Goal: Information Seeking & Learning: Learn about a topic

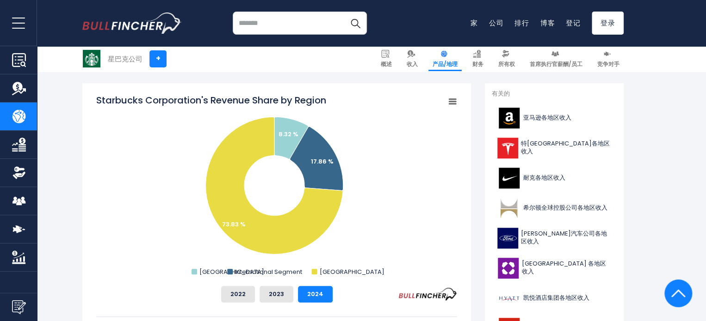
scroll to position [46, 0]
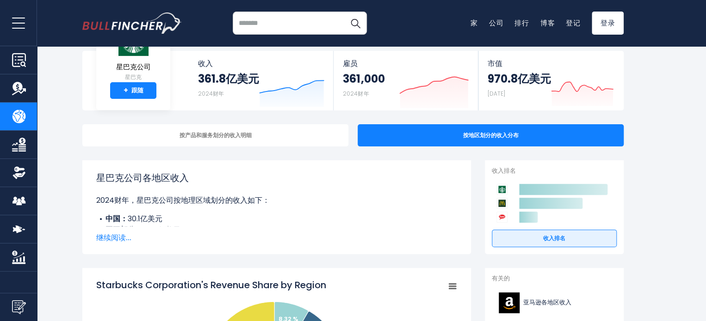
click at [121, 238] on font "继续阅读..." at bounding box center [113, 238] width 35 height 11
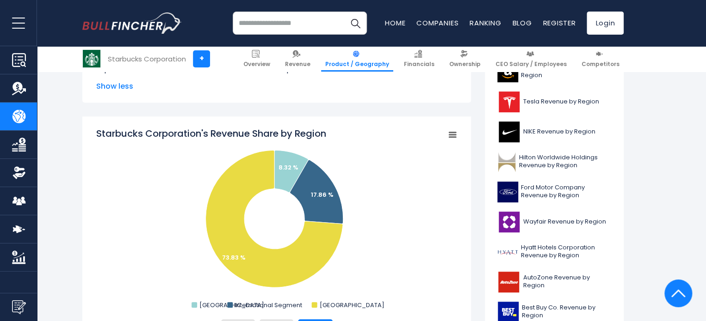
scroll to position [324, 0]
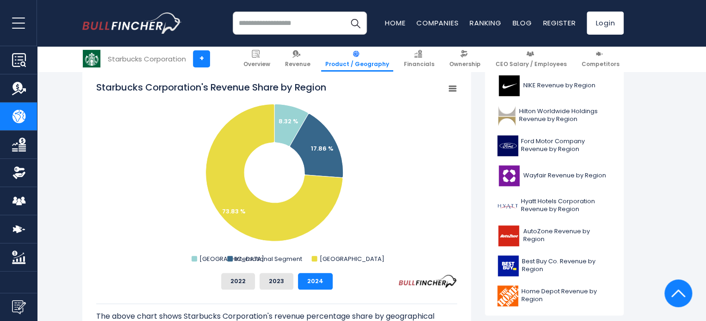
click at [454, 90] on rect "Starbucks Corporation's Revenue Share by Region" at bounding box center [452, 88] width 13 height 13
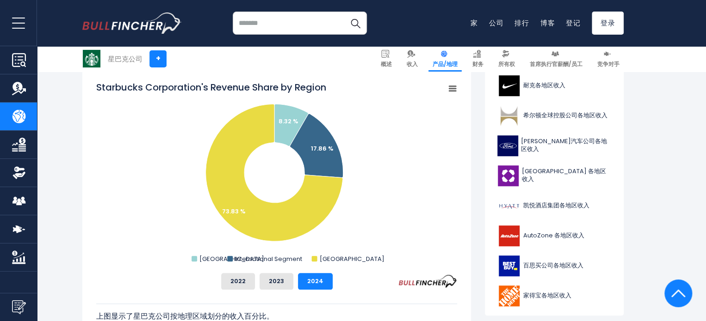
click at [454, 90] on icon "星巴克公司各地区收入份额" at bounding box center [452, 88] width 6 height 5
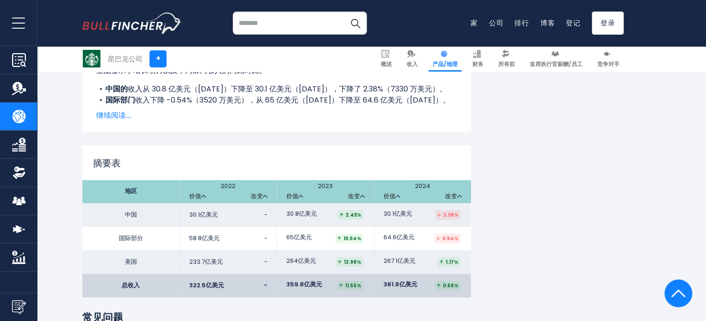
scroll to position [1480, 0]
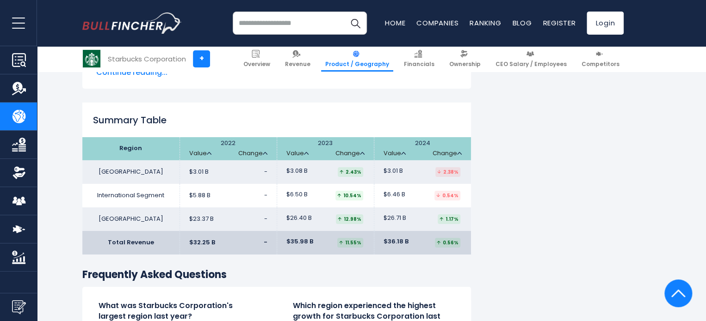
drag, startPoint x: 142, startPoint y: 125, endPoint x: 118, endPoint y: 122, distance: 24.3
click at [118, 137] on th "Region" at bounding box center [130, 148] width 97 height 23
copy th "Region"
click at [144, 161] on td "[GEOGRAPHIC_DATA]" at bounding box center [130, 173] width 97 height 24
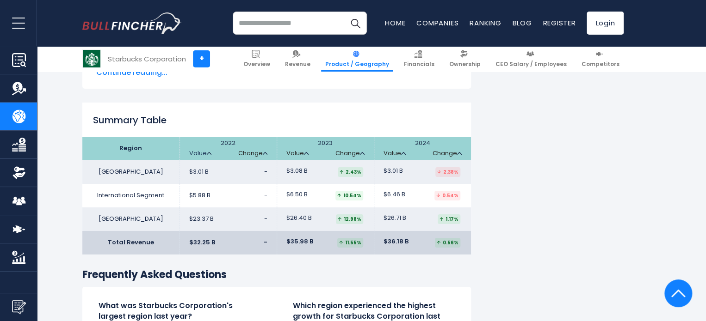
click at [207, 150] on link "Value" at bounding box center [200, 154] width 22 height 8
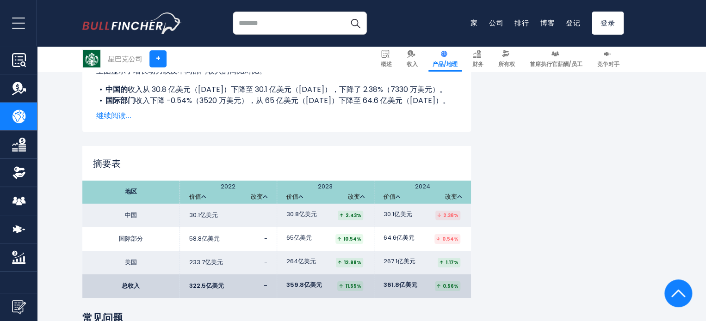
scroll to position [1442, 0]
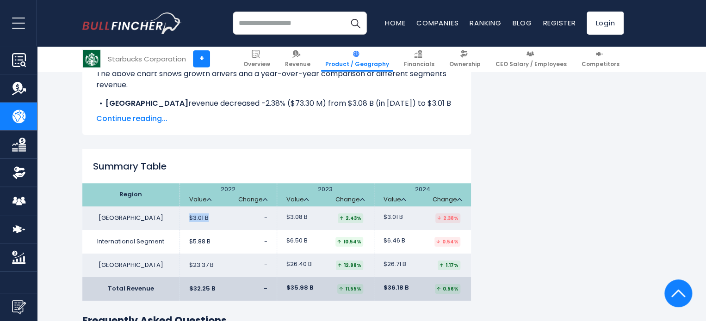
click at [208, 207] on td "$3.01 B -" at bounding box center [227, 219] width 97 height 24
copy span "$3.01 B"
drag, startPoint x: 307, startPoint y: 192, endPoint x: 285, endPoint y: 195, distance: 21.9
click at [286, 214] on span "$3.08 B" at bounding box center [296, 218] width 21 height 8
copy span "$3.08 B"
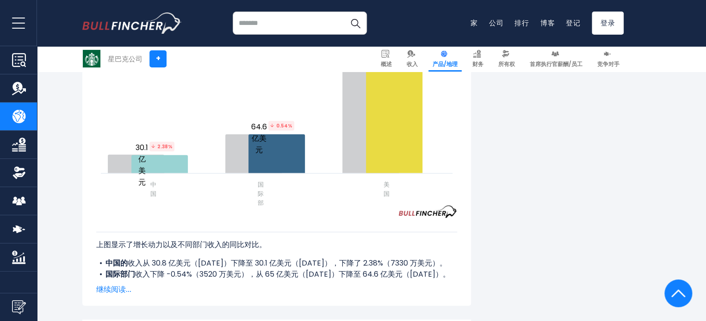
scroll to position [1306, 0]
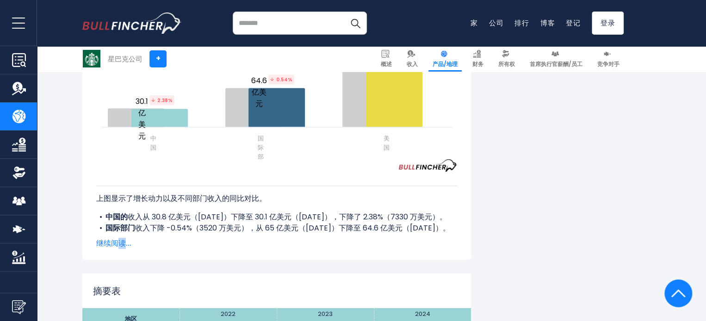
click at [121, 238] on font "继续阅读..." at bounding box center [113, 243] width 35 height 11
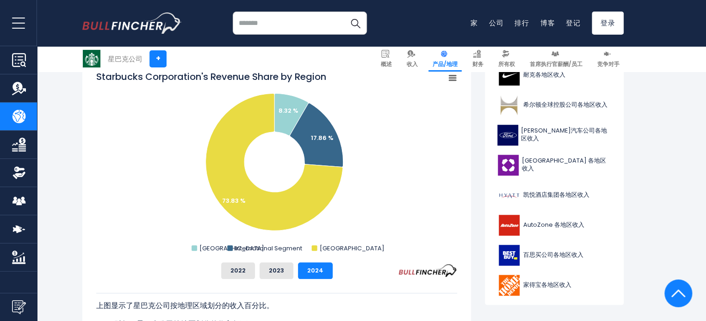
scroll to position [288, 0]
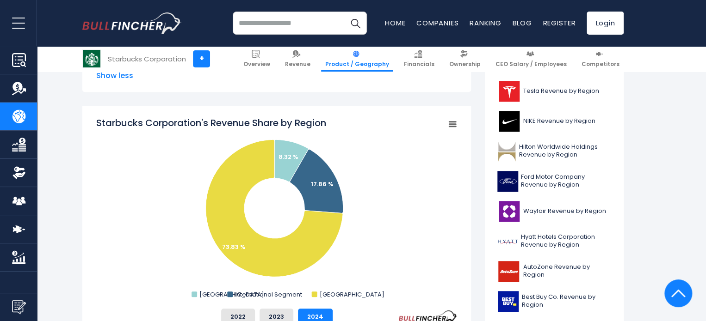
click at [453, 124] on icon "Starbucks Corporation's Revenue Share by Region" at bounding box center [452, 124] width 6 height 5
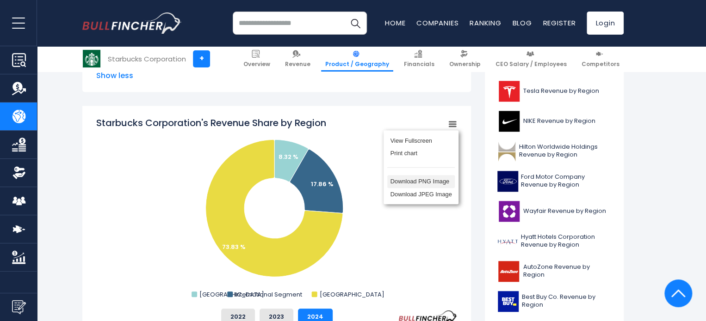
click at [437, 185] on li "Download PNG Image" at bounding box center [421, 181] width 68 height 13
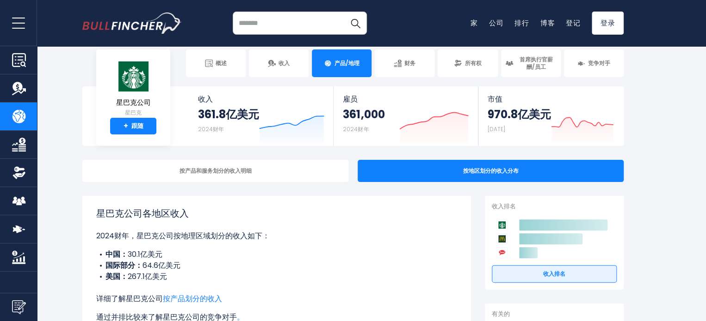
scroll to position [57, 0]
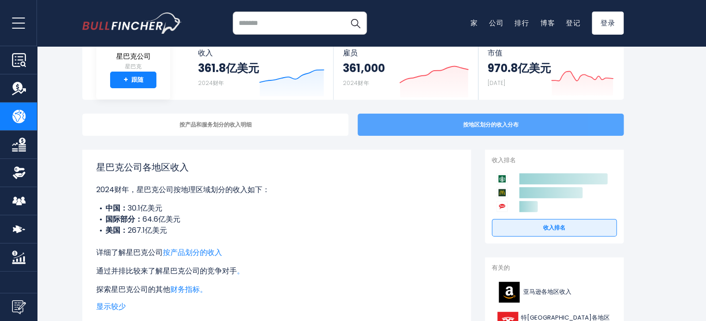
click at [374, 122] on div "按地区划分的收入分布" at bounding box center [491, 125] width 266 height 22
click at [373, 124] on div "按地区划分的收入分布" at bounding box center [491, 125] width 266 height 22
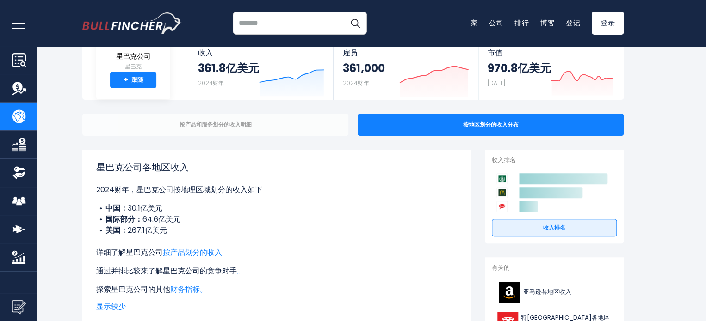
click at [336, 126] on div "按产品和服务划分的收入明细" at bounding box center [215, 125] width 266 height 22
click at [281, 118] on div "按产品和服务划分的收入明细" at bounding box center [215, 125] width 266 height 22
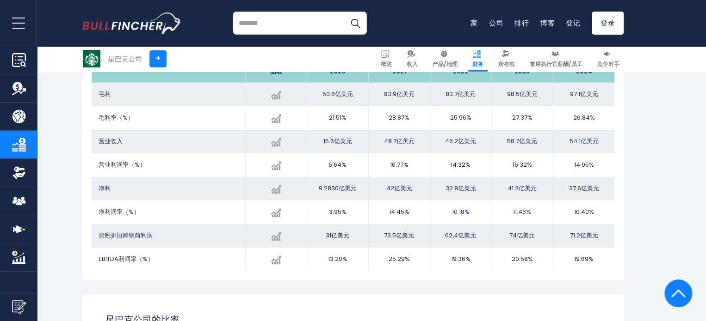
scroll to position [1250, 0]
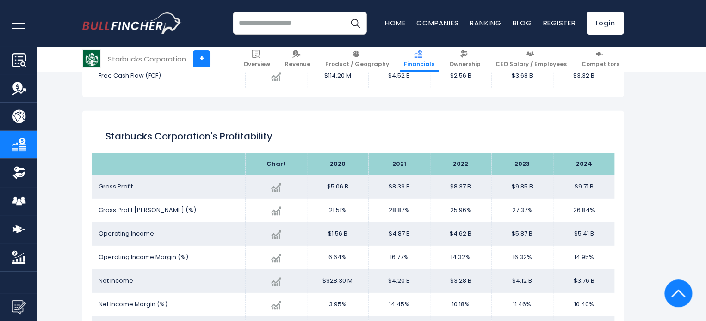
click at [649, 215] on div "Starbucks Corporation + Starbucks Corporation + Overview Revenue Product / Geog…" at bounding box center [353, 61] width 706 height 2428
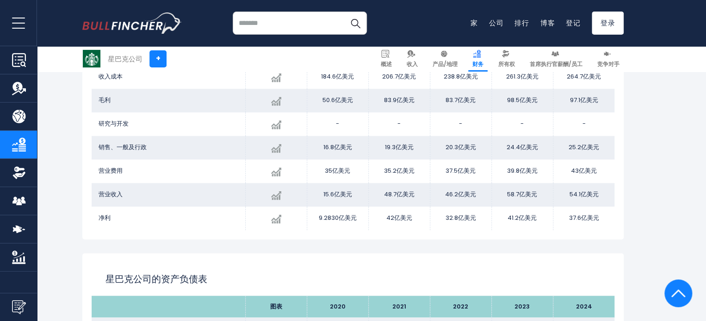
scroll to position [463, 0]
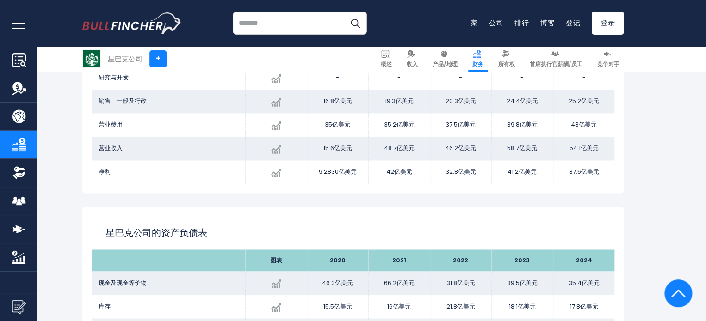
scroll to position [695, 0]
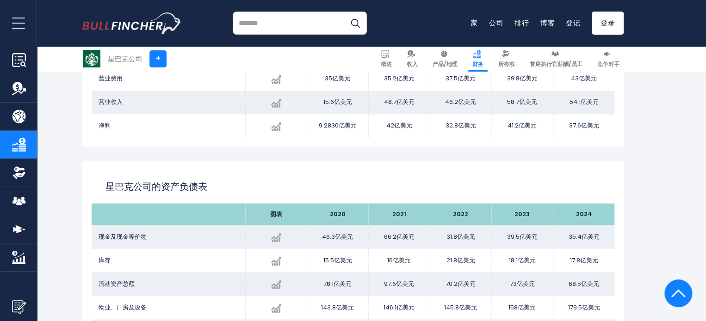
click at [27, 22] on button "打开菜单" at bounding box center [18, 23] width 37 height 46
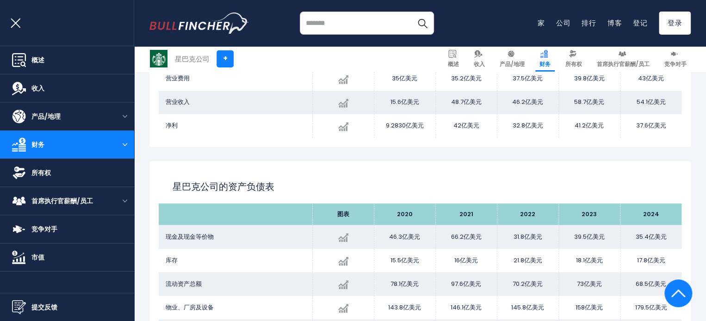
click at [126, 142] on button "打开菜单" at bounding box center [125, 144] width 19 height 5
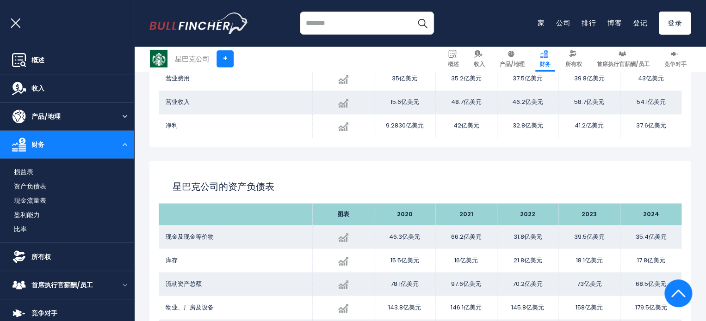
click at [123, 115] on img "打开菜单" at bounding box center [125, 116] width 5 height 3
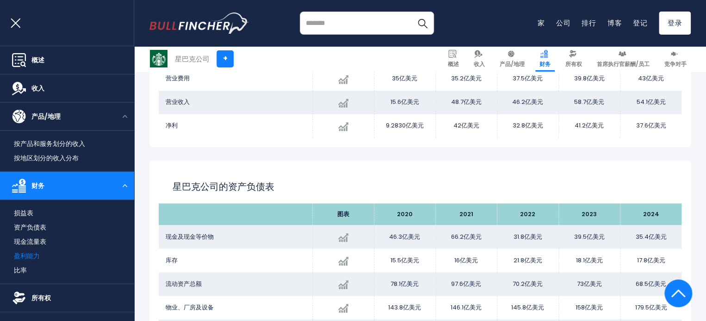
click at [28, 254] on font "盈利能力" at bounding box center [27, 256] width 26 height 9
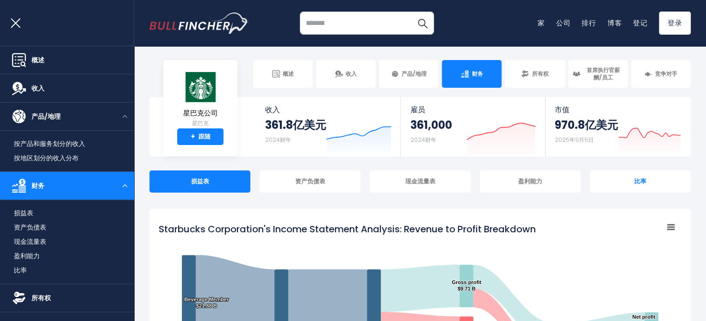
click at [627, 188] on div "比率" at bounding box center [640, 182] width 101 height 22
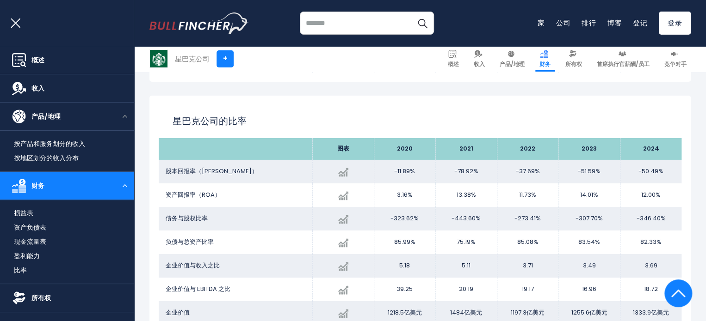
scroll to position [1559, 0]
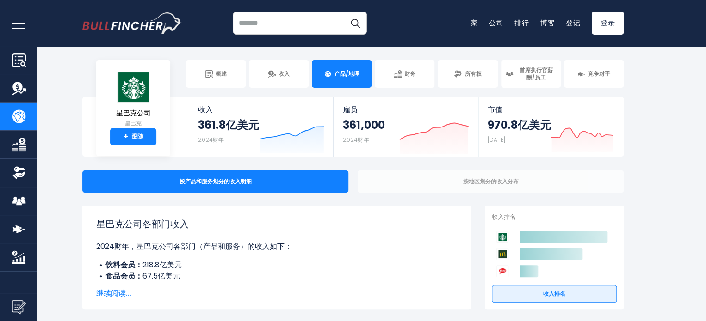
click at [492, 181] on font "按地区划分的收入分布" at bounding box center [491, 182] width 56 height 8
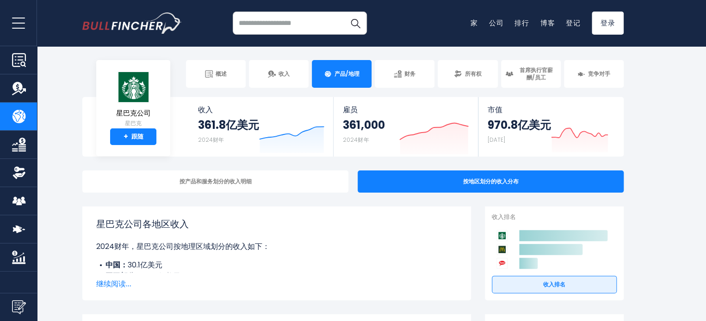
scroll to position [46, 0]
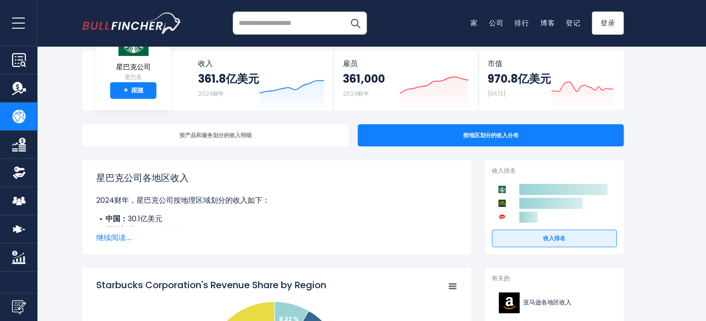
click at [121, 237] on font "继续阅读..." at bounding box center [113, 238] width 35 height 11
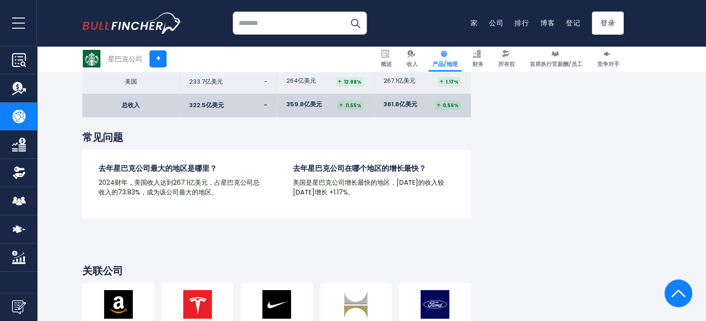
scroll to position [1383, 0]
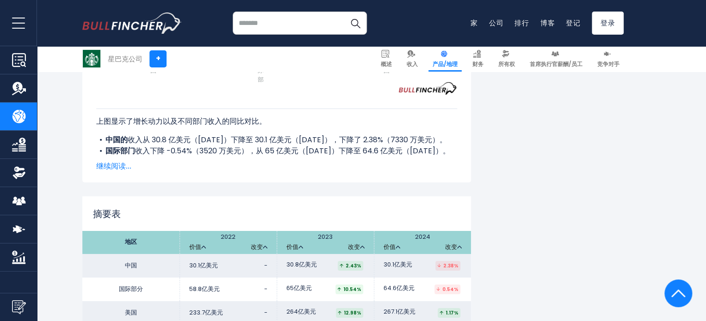
click at [21, 116] on img "公司产品/地理" at bounding box center [19, 117] width 14 height 14
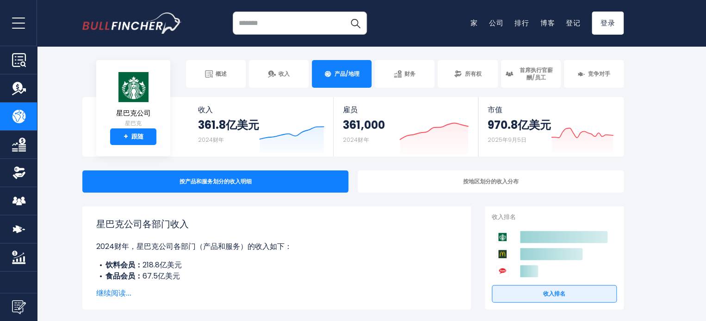
click at [25, 258] on img "公司市值" at bounding box center [19, 258] width 14 height 14
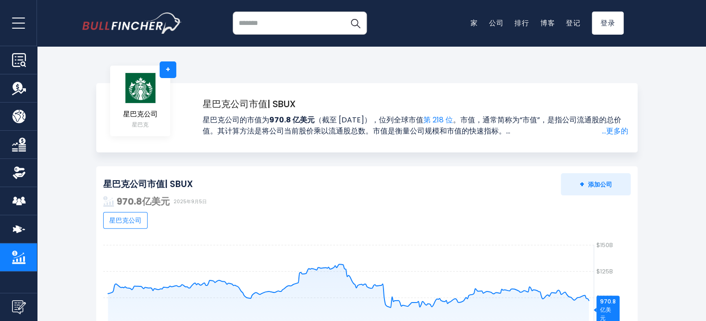
click at [19, 229] on img "公司竞争对手" at bounding box center [19, 229] width 14 height 14
click at [22, 148] on img "公司财务" at bounding box center [19, 145] width 14 height 14
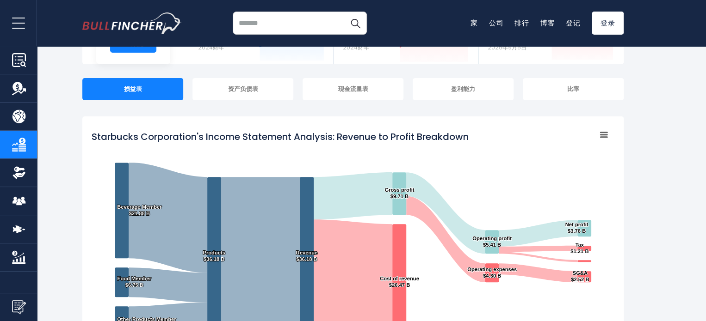
scroll to position [46, 0]
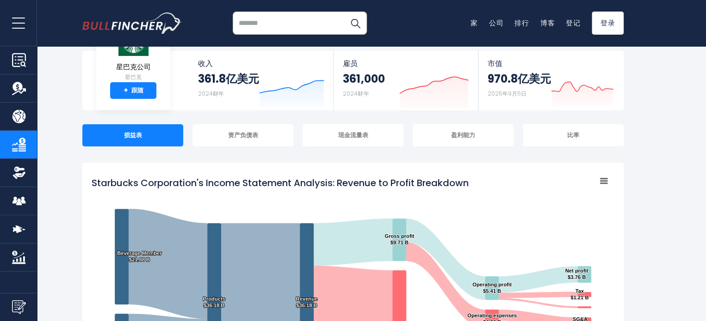
click at [605, 183] on icon "星巴克公司损益表分析：收入与利润的细分" at bounding box center [603, 181] width 6 height 5
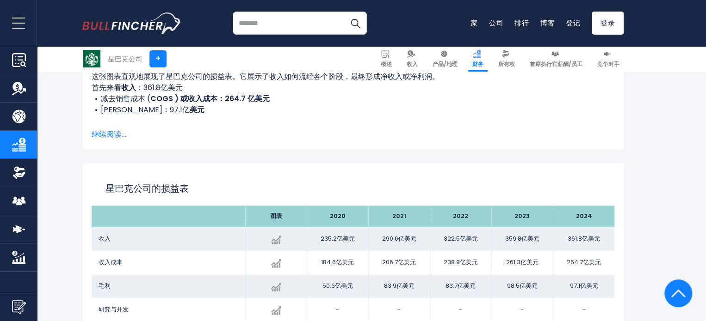
scroll to position [463, 0]
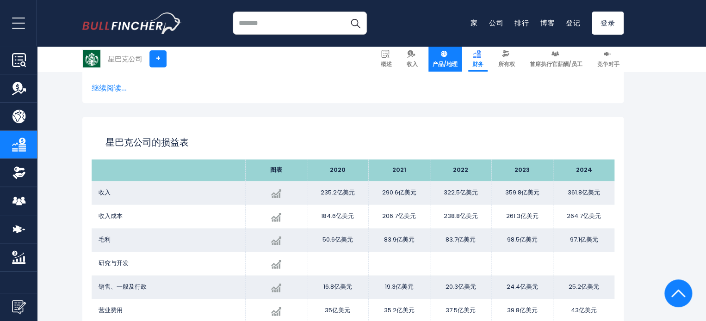
click at [446, 62] on font "产品/地理" at bounding box center [444, 64] width 25 height 8
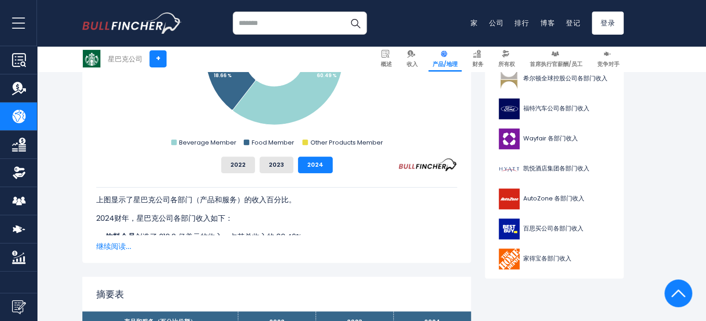
scroll to position [463, 0]
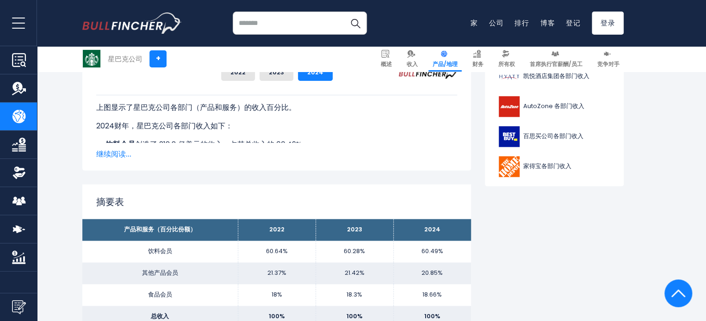
click at [108, 149] on div "上图显示了星巴克公司各部门（产品和服务）的收入百分比。 2022财年，星巴克公司各部门收入如下： 饮料会员 创造了 195.6 亿美元的收入，占其总收入的 6…" at bounding box center [276, 120] width 361 height 79
click at [110, 154] on font "继续阅读..." at bounding box center [113, 154] width 35 height 11
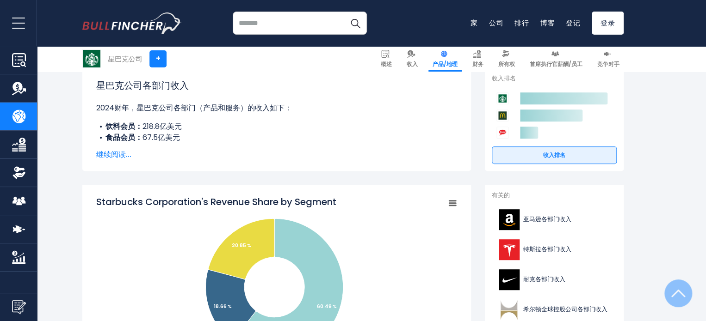
scroll to position [0, 0]
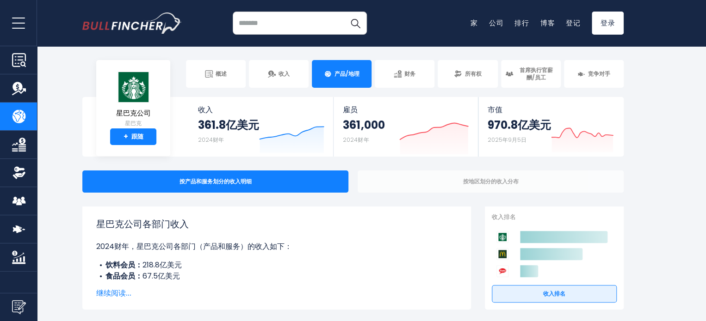
click at [397, 188] on div "按地区划分的收入分布" at bounding box center [491, 182] width 266 height 22
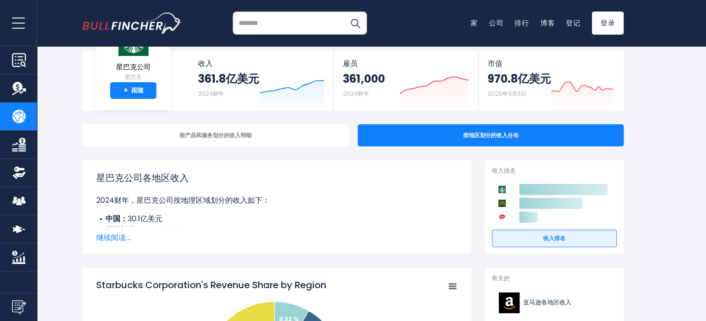
scroll to position [93, 0]
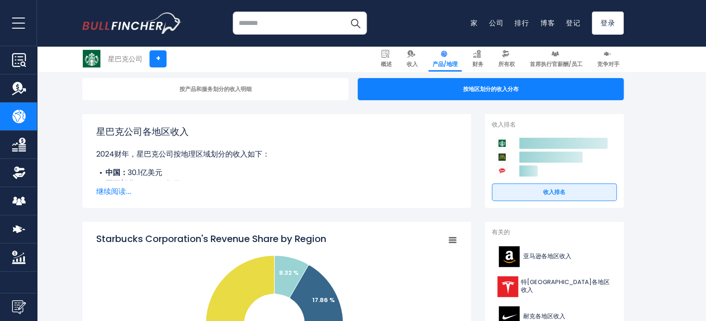
click at [118, 190] on font "继续阅读..." at bounding box center [113, 191] width 35 height 11
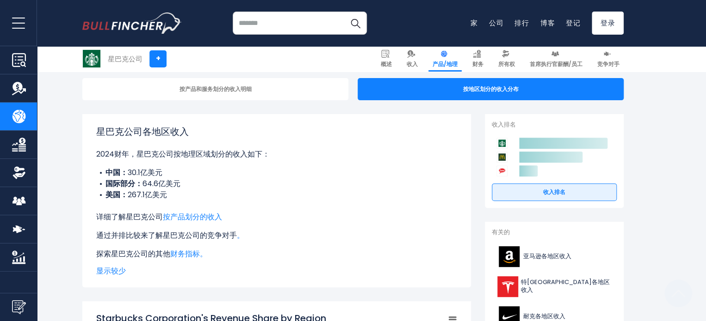
scroll to position [278, 0]
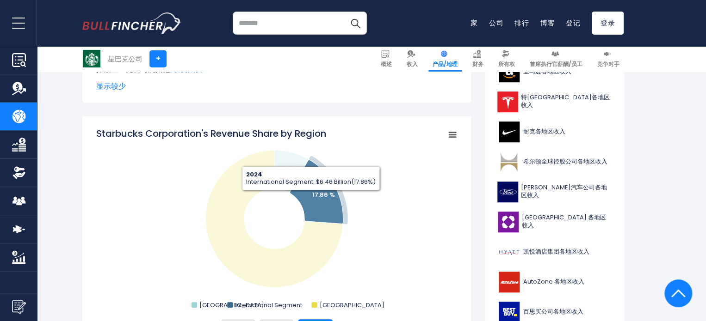
click at [311, 198] on icon "星巴克公司各地区收入份额" at bounding box center [316, 192] width 53 height 64
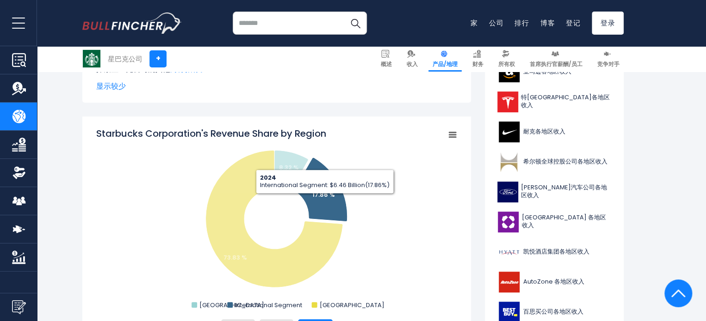
click at [308, 198] on icon "星巴克公司各地区收入份额" at bounding box center [320, 190] width 53 height 64
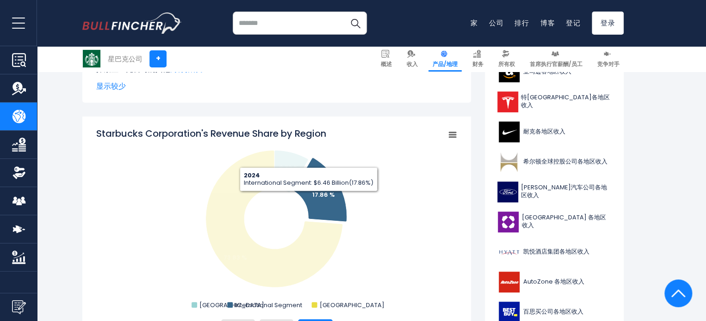
click at [308, 198] on icon "星巴克公司各地区收入份额" at bounding box center [320, 190] width 53 height 64
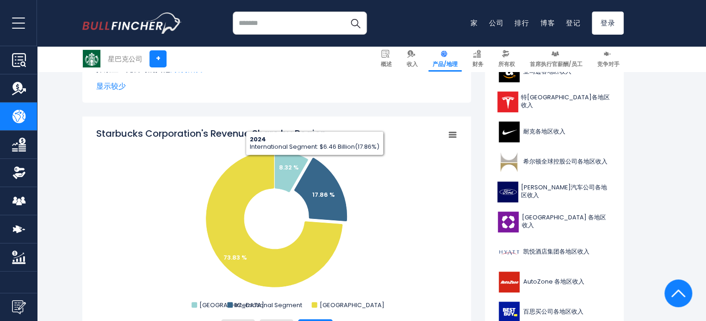
scroll to position [324, 0]
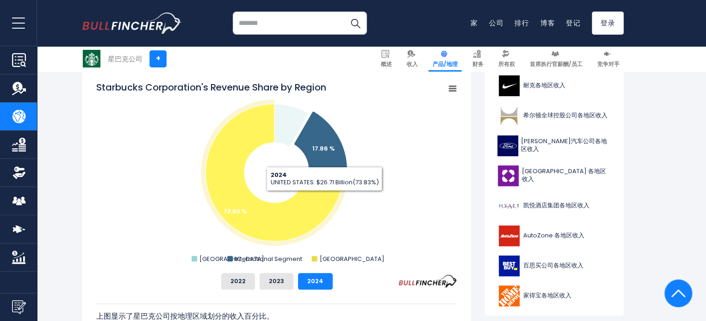
click at [318, 197] on icon "星巴克公司各地区收入份额" at bounding box center [274, 172] width 137 height 137
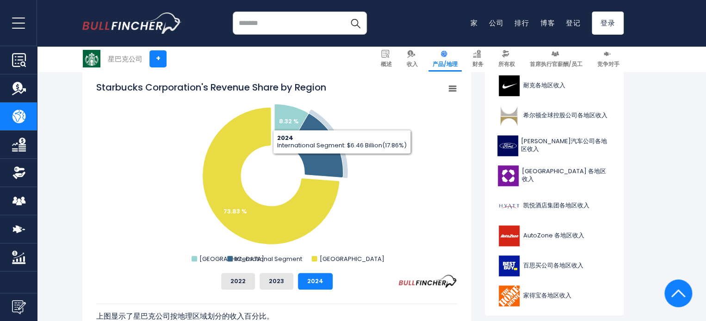
click at [337, 159] on icon "星巴克公司各地区收入份额" at bounding box center [316, 146] width 53 height 64
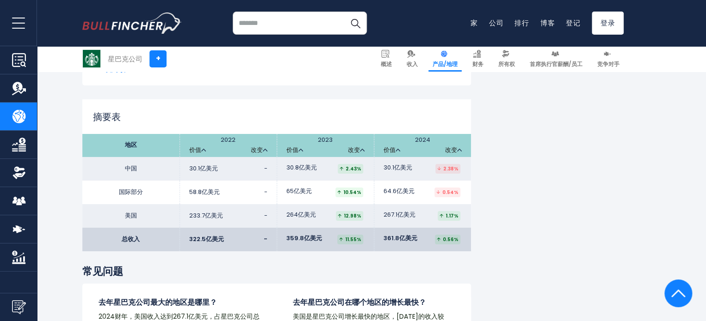
scroll to position [1526, 0]
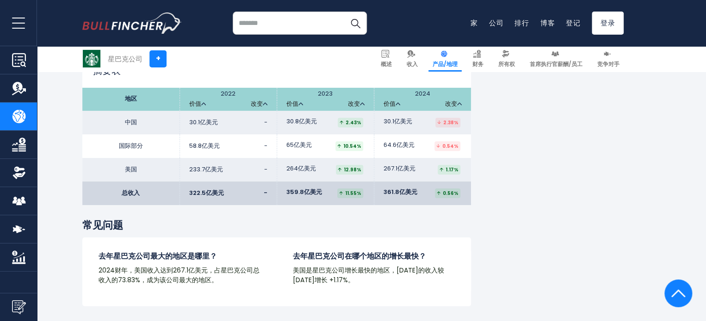
click at [372, 251] on font "去年星巴克公司在哪个地区的增长最快？" at bounding box center [359, 256] width 133 height 11
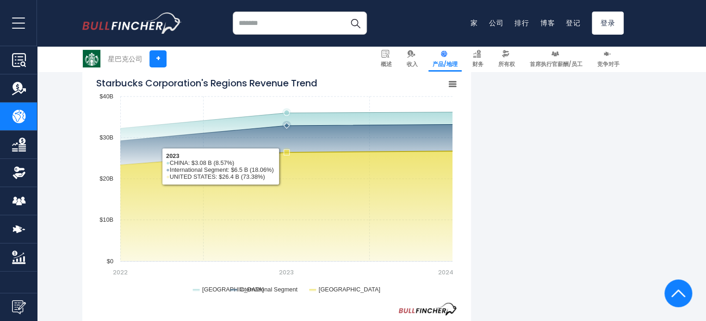
scroll to position [648, 0]
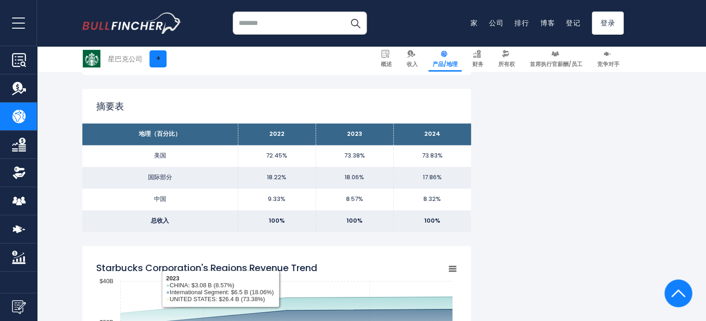
click at [154, 62] on link "+" at bounding box center [157, 58] width 17 height 17
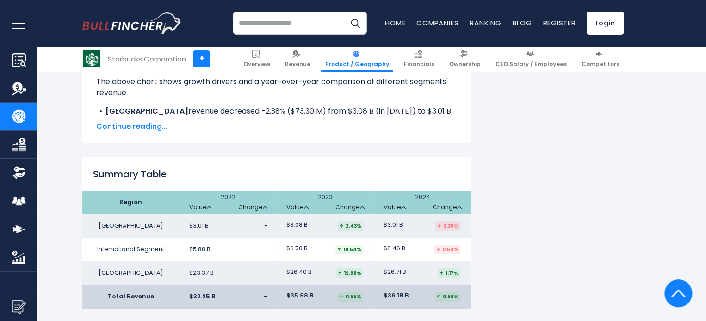
scroll to position [1480, 0]
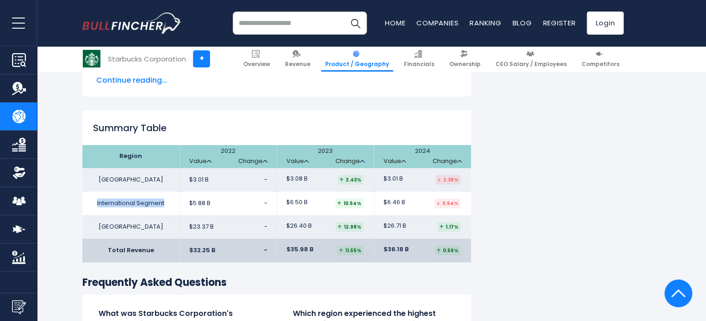
drag, startPoint x: 97, startPoint y: 177, endPoint x: 164, endPoint y: 180, distance: 66.7
click at [164, 192] on td "International Segment" at bounding box center [130, 204] width 97 height 24
copy td "International Segment"
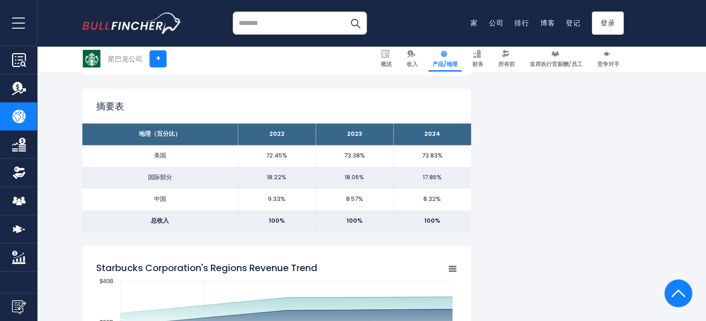
scroll to position [416, 0]
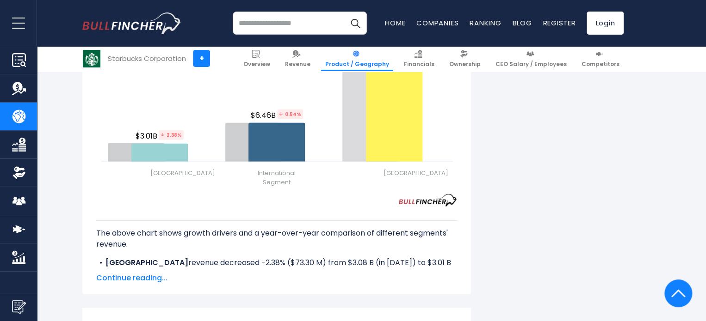
scroll to position [1249, 0]
